Goal: Task Accomplishment & Management: Use online tool/utility

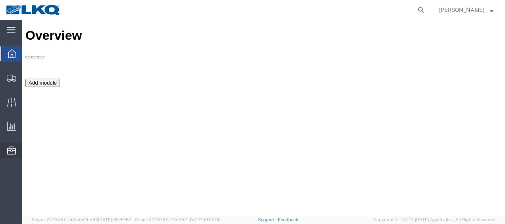
click at [0, 0] on span "Location Appointment" at bounding box center [0, 0] width 0 height 0
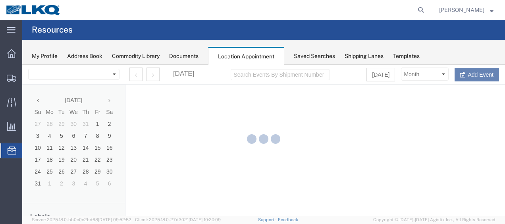
select select "27578"
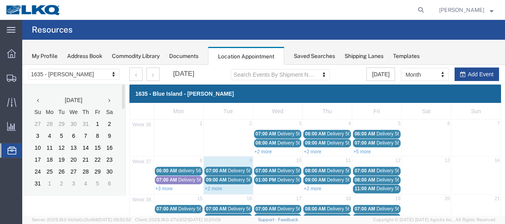
click at [110, 100] on icon at bounding box center [109, 101] width 2 height 6
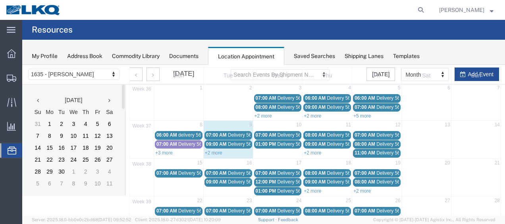
scroll to position [79, 0]
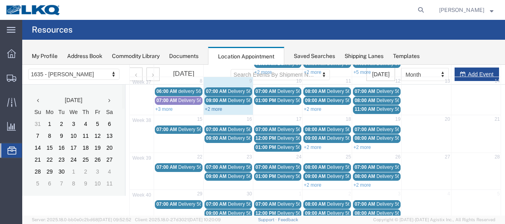
click at [209, 108] on link "+2 more" at bounding box center [213, 109] width 17 height 6
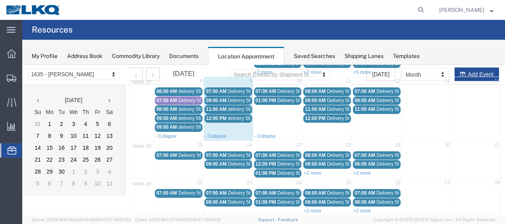
scroll to position [40, 0]
